Goal: Book appointment/travel/reservation

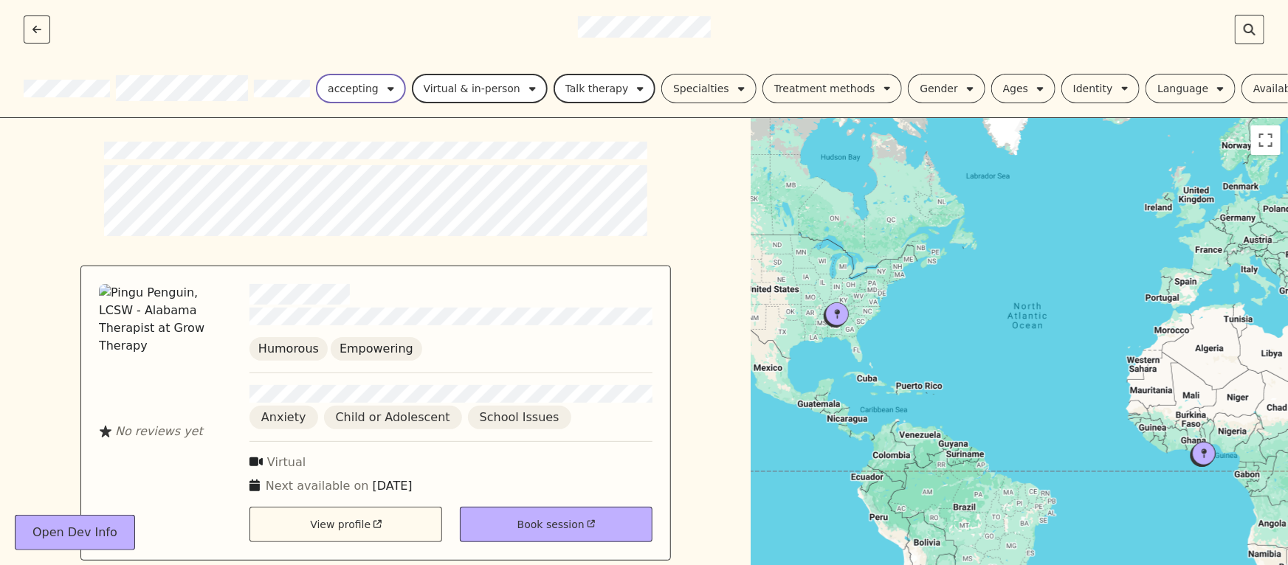
click at [366, 82] on div "accepting" at bounding box center [353, 89] width 51 height 18
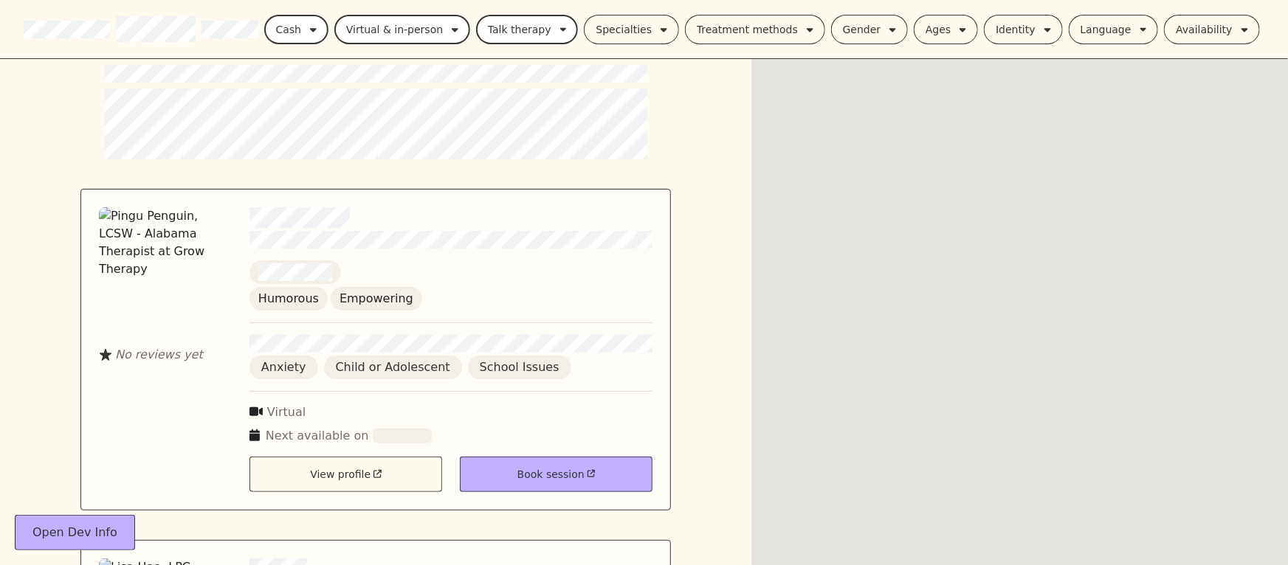
scroll to position [78, 0]
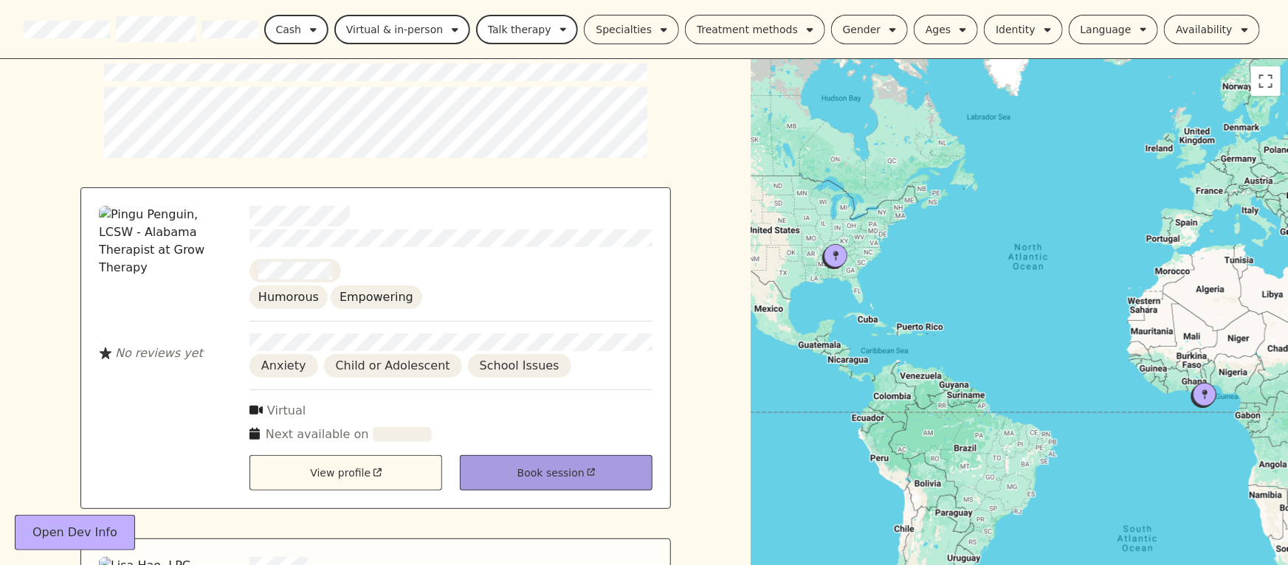
click at [525, 474] on div "Book session" at bounding box center [556, 472] width 193 height 35
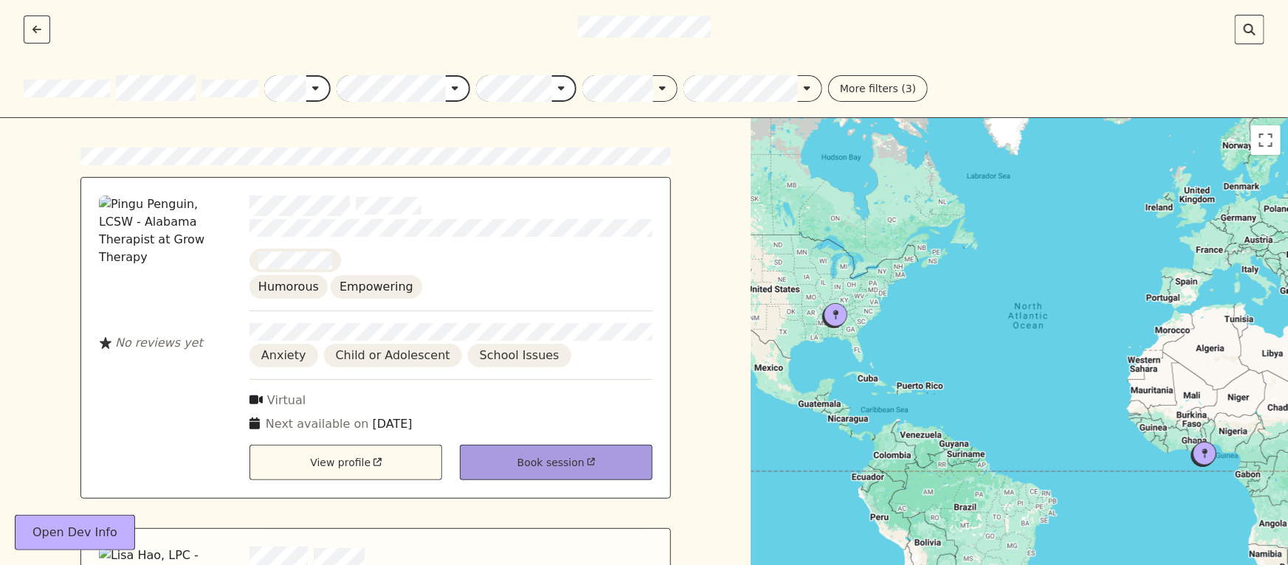
click at [590, 462] on icon "Opens in new window" at bounding box center [591, 462] width 8 height 8
